Goal: Task Accomplishment & Management: Use online tool/utility

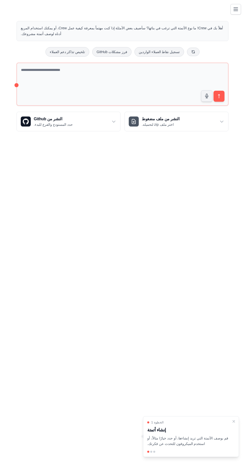
click at [176, 437] on font "قم بوصف الأتمتة التي تريد إنشاءها، أو حدد خيارًا مثالاً، أو استخدم الميكروفون ل…" at bounding box center [187, 441] width 81 height 10
click at [183, 308] on body "[EMAIL_ADDRESS][DOMAIN_NAME] إعدادات يبني الأتمتة استوديو الطاقم" at bounding box center [122, 231] width 245 height 463
click at [190, 440] on p "قم بوصف الأتمتة التي تريد إنشاءها، أو حدد خيارًا مثالاً، أو استخدم الميكروفون ل…" at bounding box center [188, 441] width 82 height 12
click at [175, 434] on div "الخطوة 1 إنشاء أتمتة قم بوصف الأتمتة التي تريد إنشاءها، أو حدد خيارًا مثالاً، أ…" at bounding box center [191, 433] width 88 height 27
click at [157, 421] on font "الخطوة 1" at bounding box center [158, 422] width 12 height 4
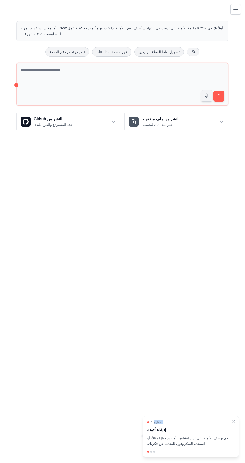
click at [180, 285] on body "[EMAIL_ADDRESS][DOMAIN_NAME] إعدادات يبني الأتمتة استوديو الطاقم" at bounding box center [122, 231] width 245 height 463
click at [237, 8] on icon "تبديل التنقل" at bounding box center [236, 9] width 6 height 6
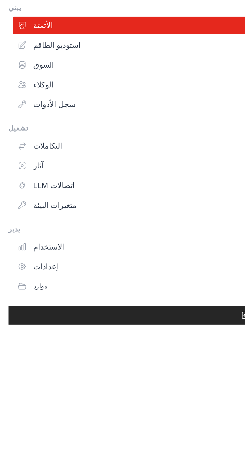
click at [21, 59] on font "الوكلاء" at bounding box center [19, 58] width 9 height 4
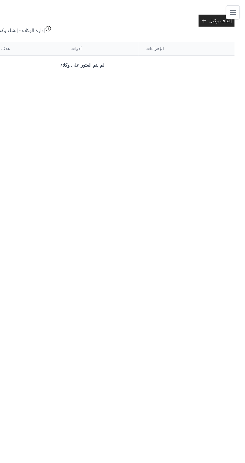
click at [221, 17] on font "إضافة وكيل" at bounding box center [226, 16] width 17 height 4
